Goal: Task Accomplishment & Management: Manage account settings

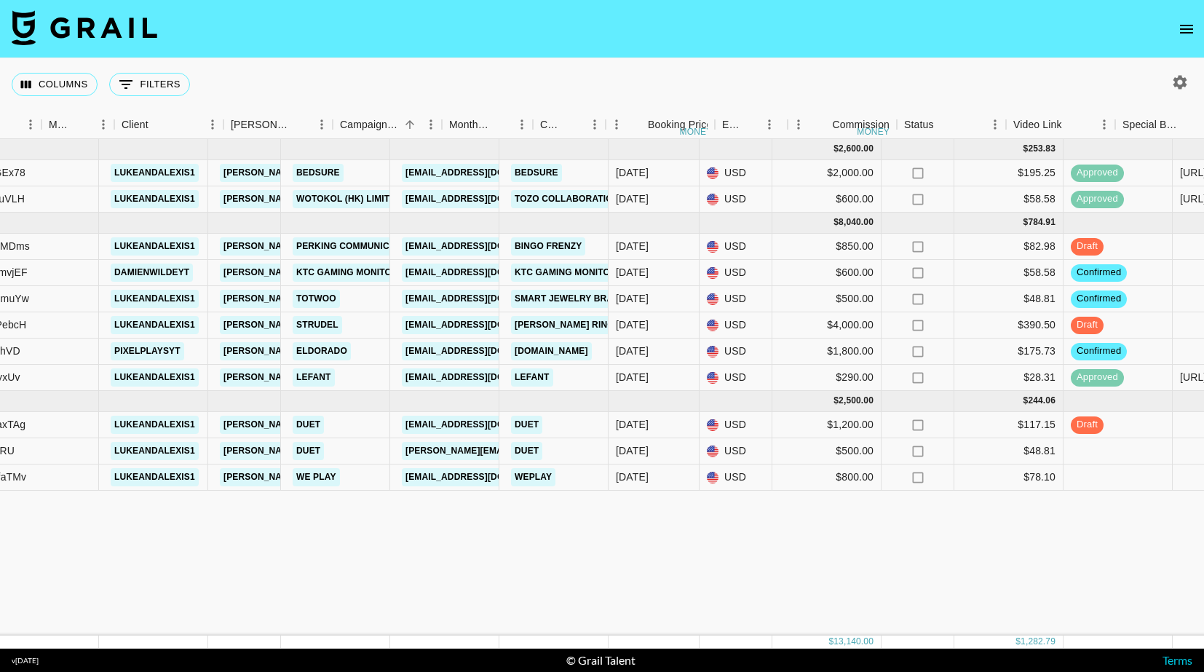
scroll to position [0, 398]
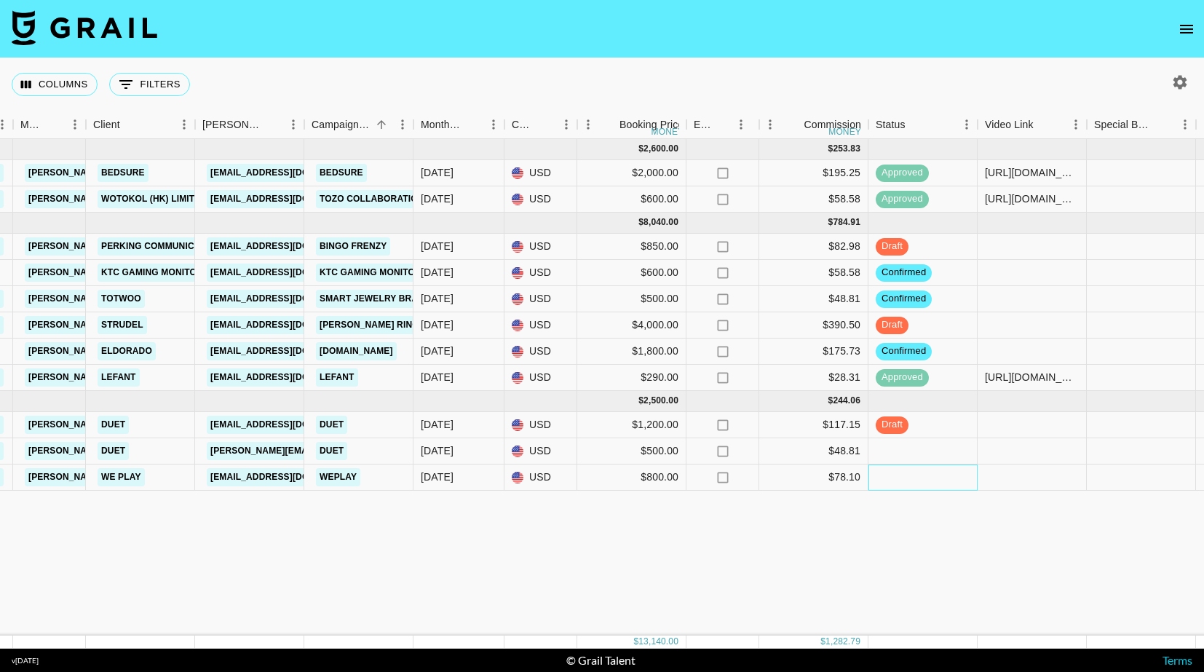
click at [911, 481] on div at bounding box center [923, 478] width 109 height 26
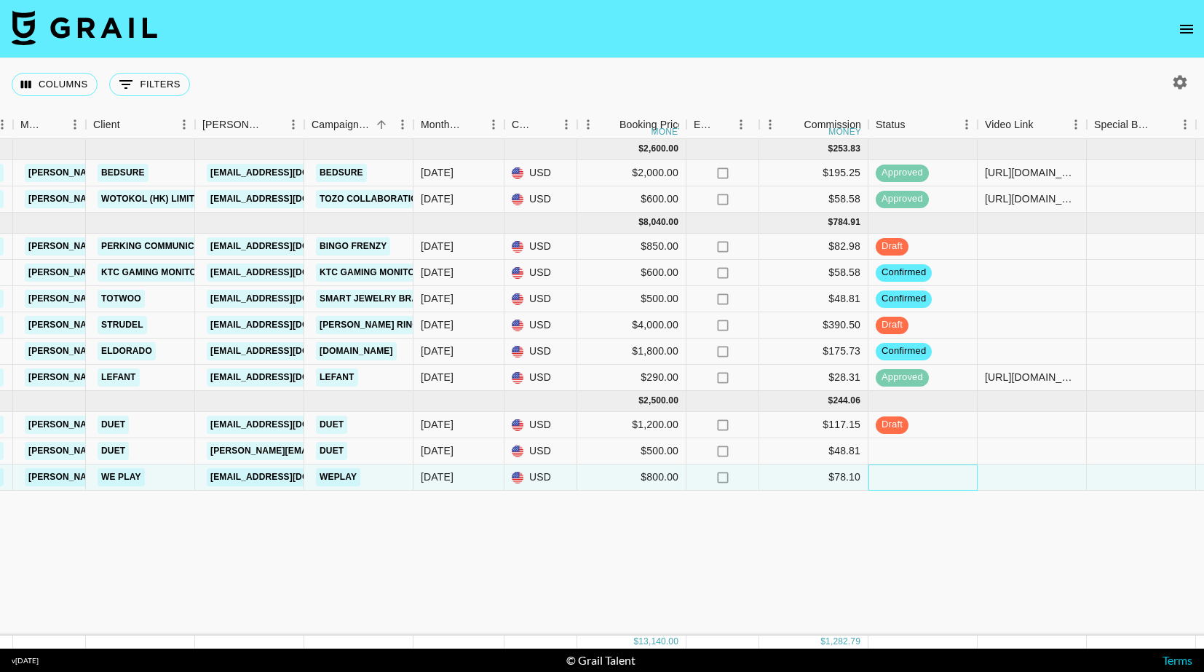
click at [911, 481] on div at bounding box center [923, 478] width 109 height 26
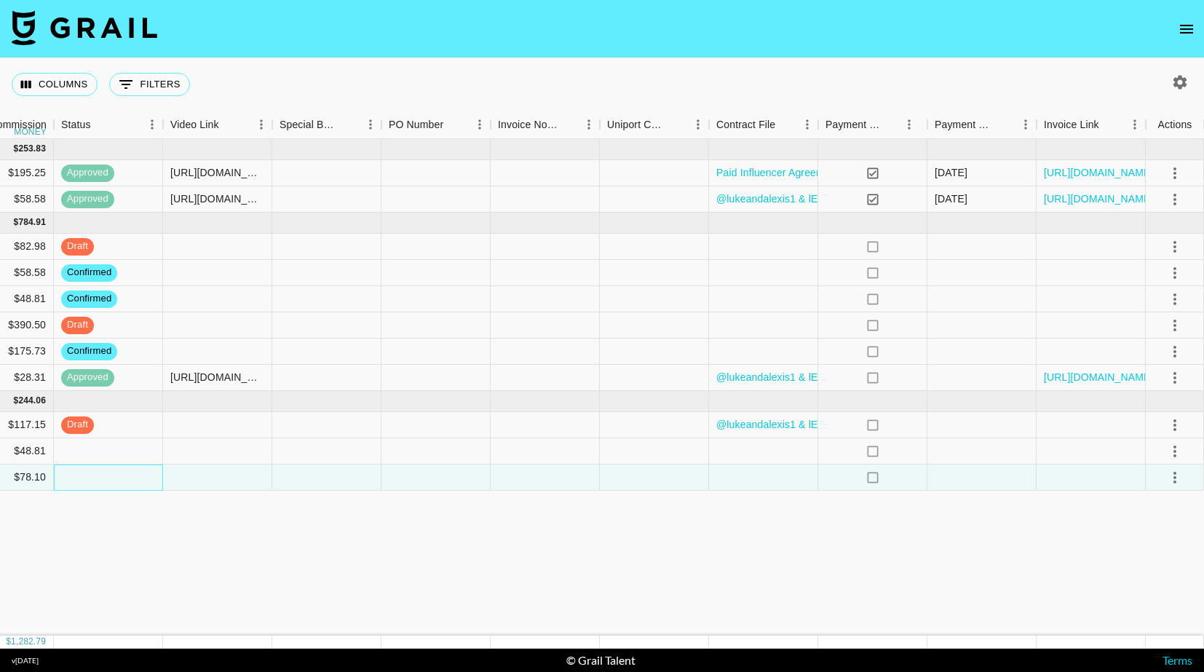
scroll to position [0, 0]
click at [1180, 483] on icon "select merge strategy" at bounding box center [1175, 477] width 17 height 17
click at [1170, 510] on li "Confirm" at bounding box center [1157, 509] width 95 height 26
click at [1178, 470] on icon "select merge strategy" at bounding box center [1175, 477] width 17 height 17
click at [1177, 483] on icon "select merge strategy" at bounding box center [1175, 477] width 17 height 17
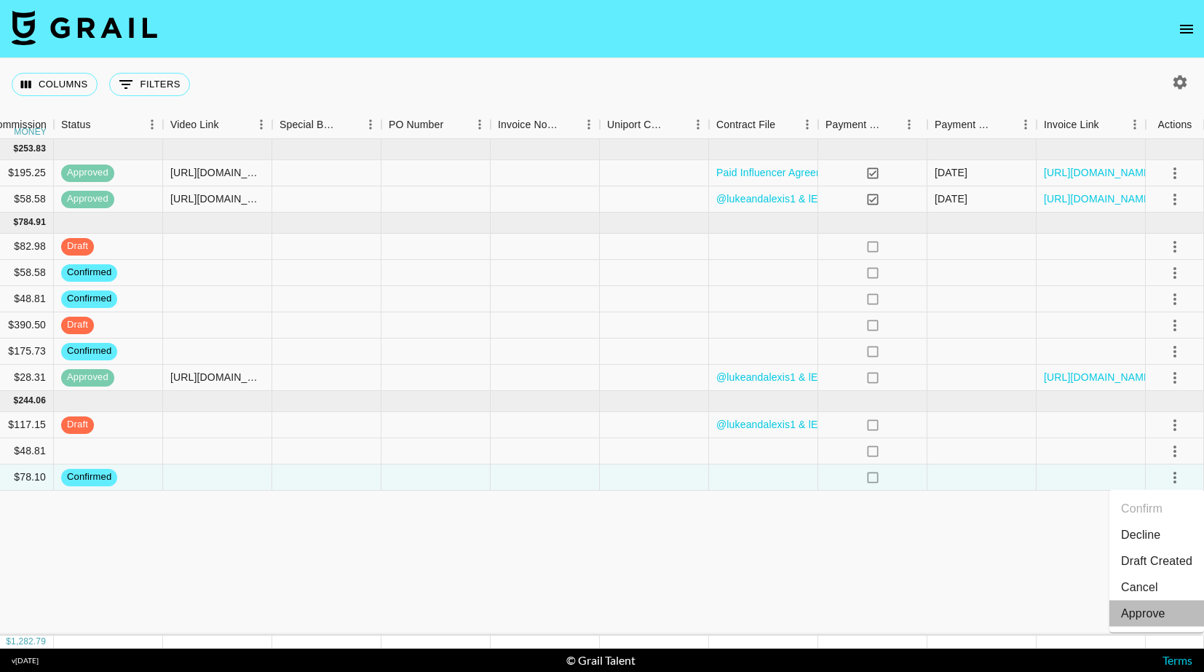
click at [1156, 606] on li "Approve" at bounding box center [1157, 614] width 95 height 26
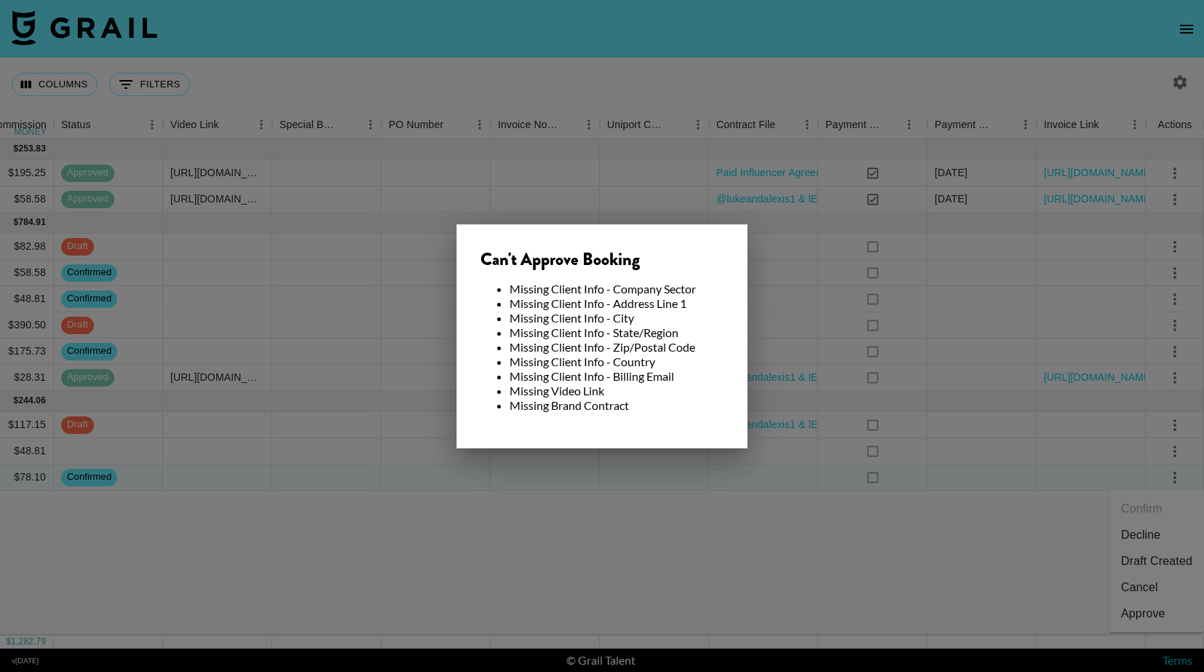
click at [831, 517] on div at bounding box center [602, 336] width 1204 height 672
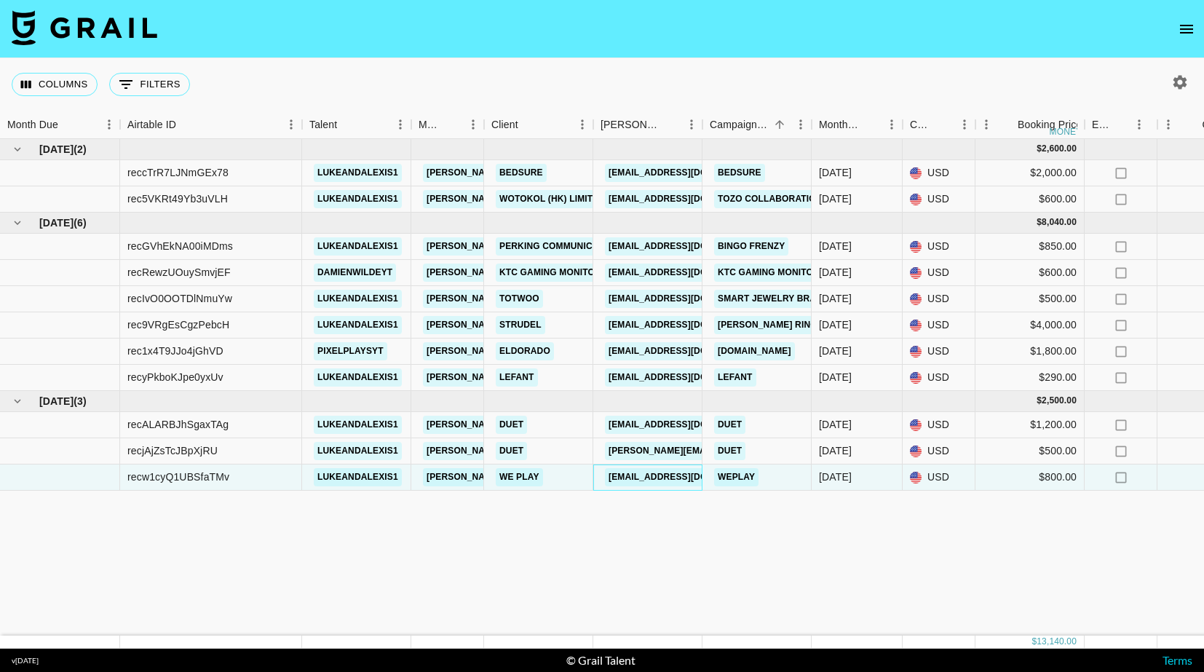
click at [646, 479] on link "[EMAIL_ADDRESS][DOMAIN_NAME]" at bounding box center [686, 477] width 163 height 18
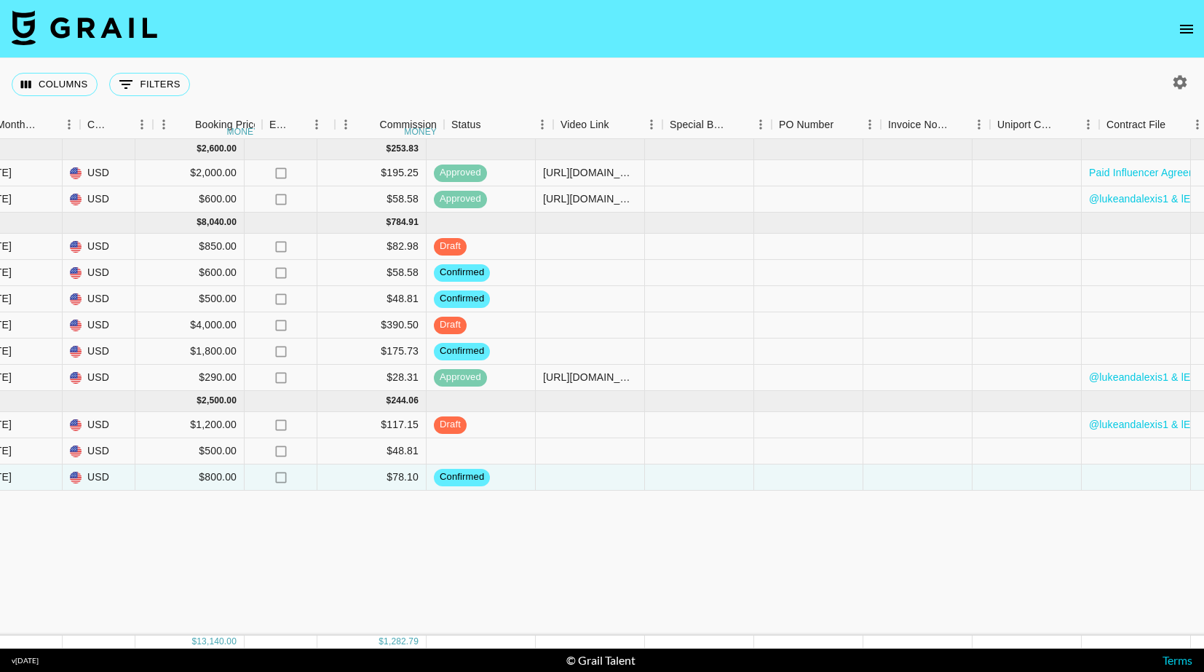
scroll to position [0, 861]
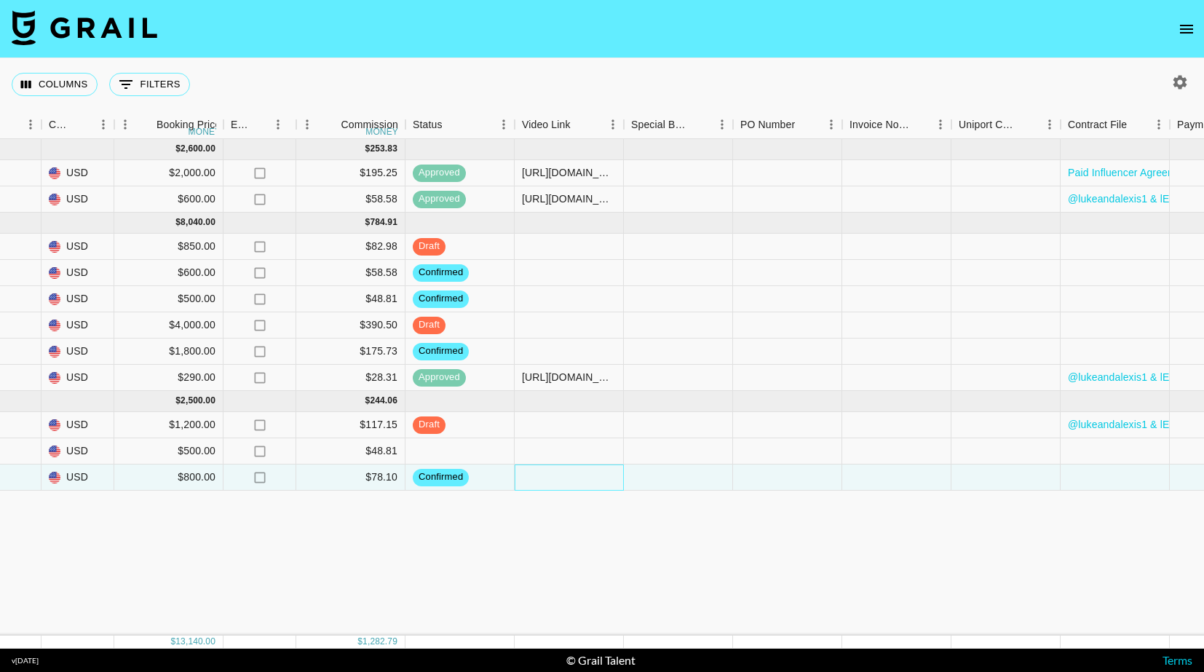
click at [589, 480] on div at bounding box center [569, 478] width 109 height 26
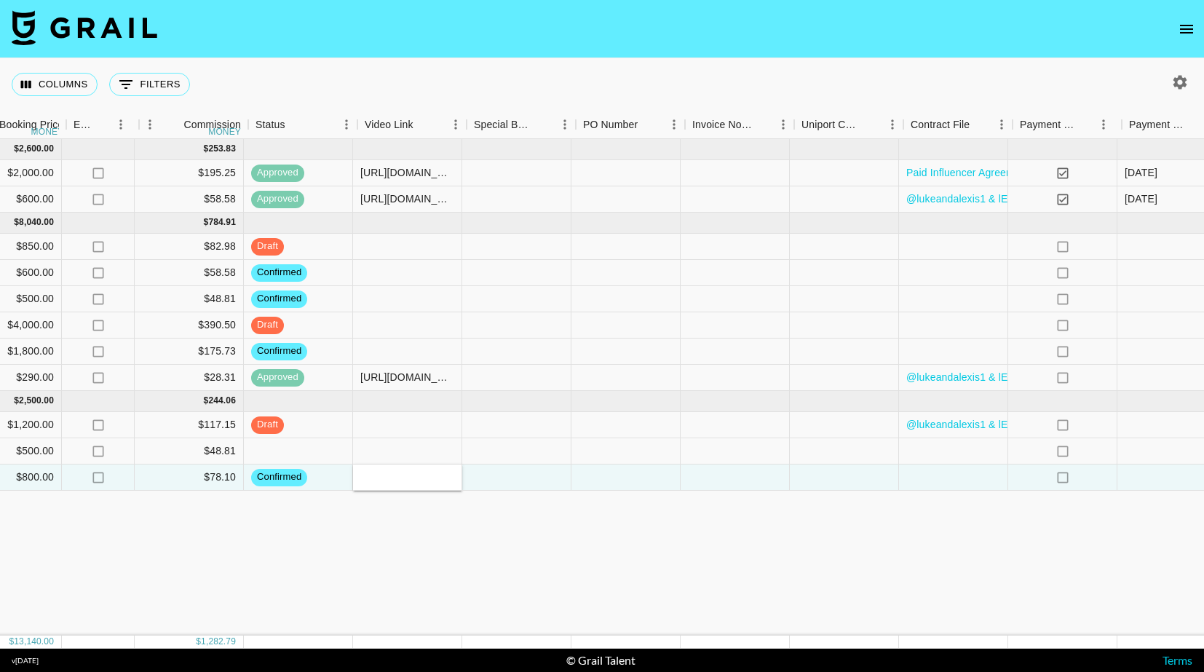
scroll to position [0, 1019]
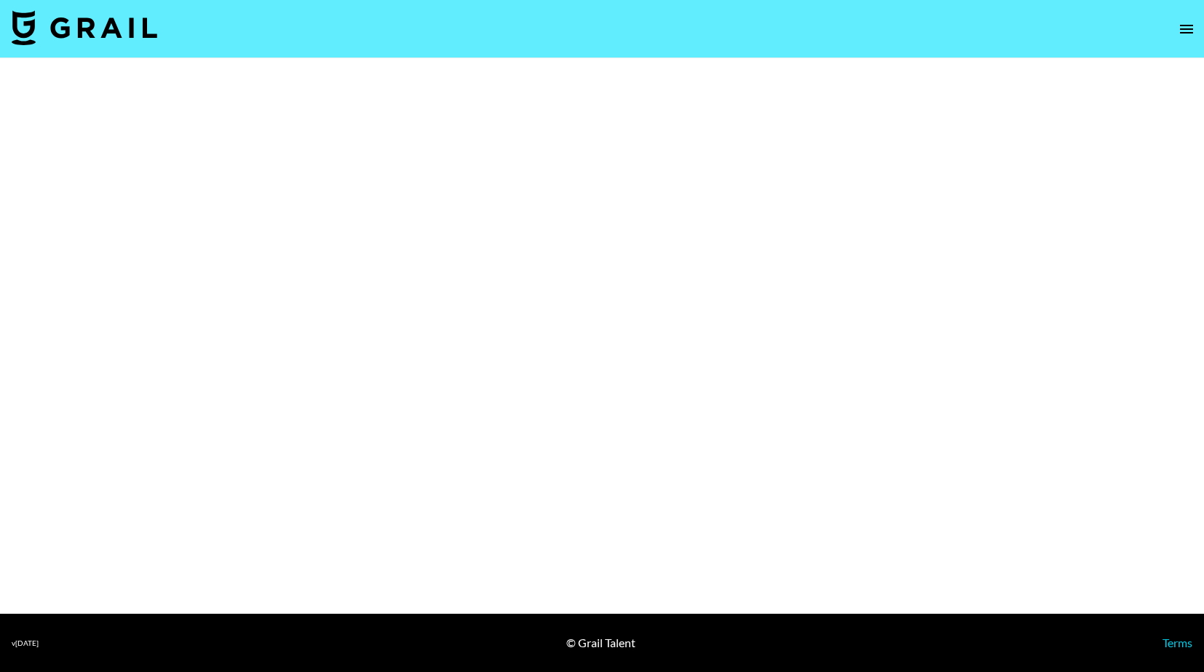
select select "Brand"
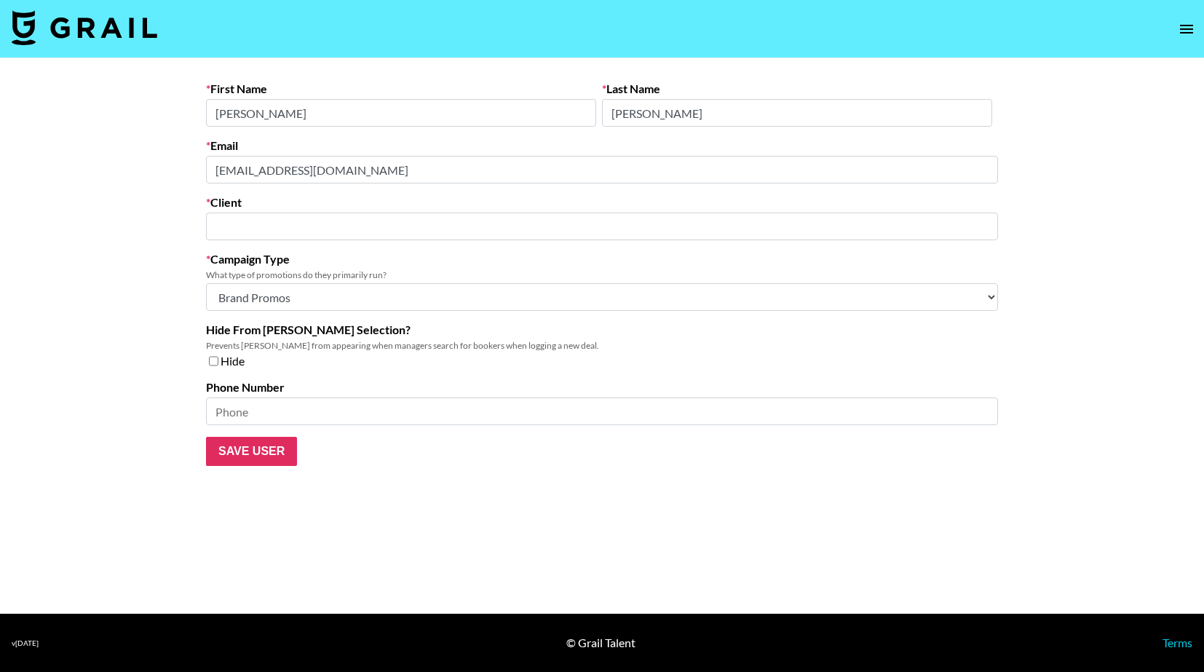
type input "We play"
click at [286, 456] on input "Save User" at bounding box center [251, 451] width 91 height 29
